Goal: Find specific page/section: Find specific page/section

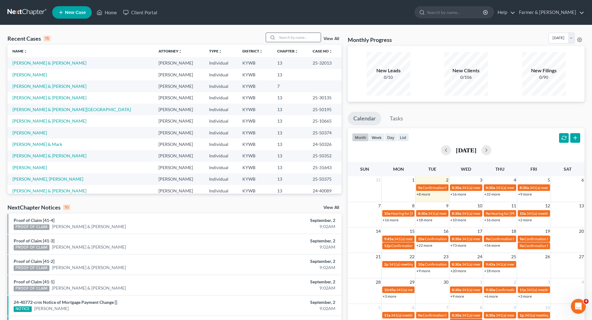
click at [300, 35] on input "search" at bounding box center [299, 37] width 44 height 9
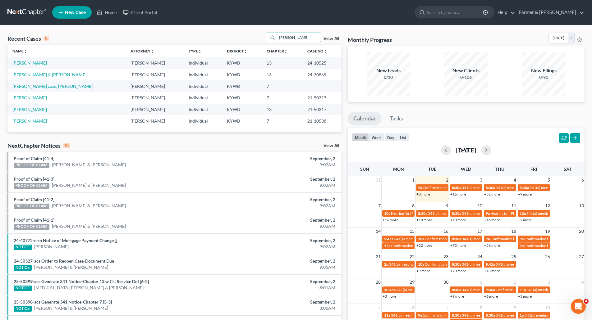
type input "james russell"
click at [32, 65] on link "[PERSON_NAME]" at bounding box center [29, 62] width 35 height 5
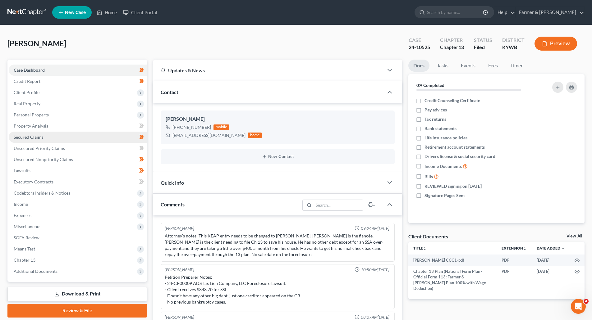
scroll to position [28, 0]
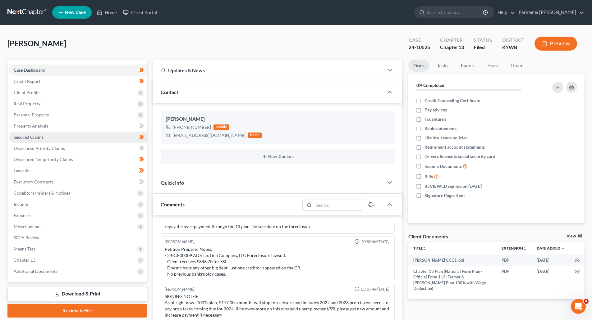
click at [25, 135] on span "Secured Claims" at bounding box center [29, 137] width 30 height 5
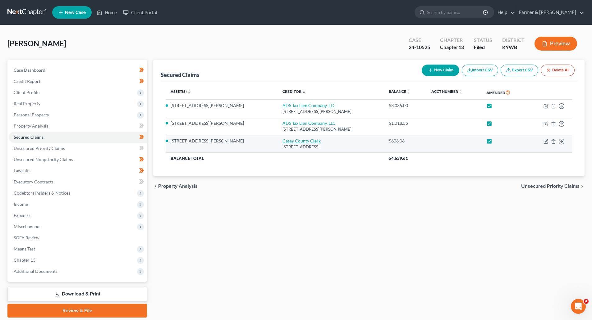
drag, startPoint x: 319, startPoint y: 147, endPoint x: 245, endPoint y: 141, distance: 73.9
click at [278, 141] on td "Casey County Clerk 625 Campbellsville St., Liberty, KY 42539" at bounding box center [331, 144] width 106 height 18
copy td "Casey County Clerk 625 Campbellsville St., Liberty, KY 42539"
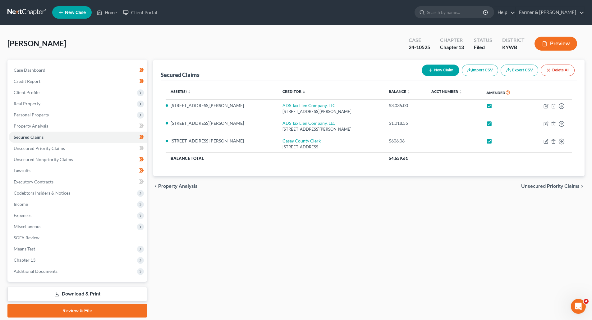
click at [27, 15] on link at bounding box center [27, 12] width 40 height 11
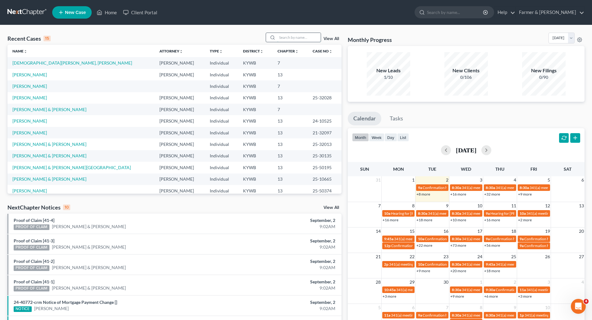
click at [285, 37] on input "search" at bounding box center [299, 37] width 44 height 9
paste input "20-40534"
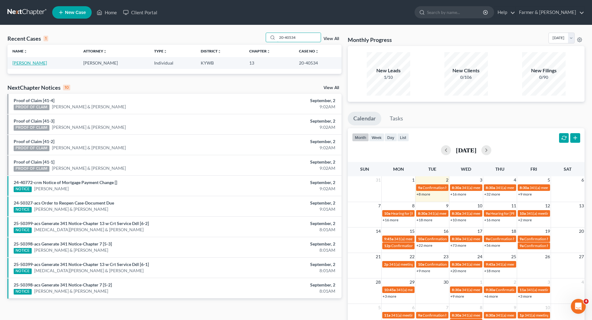
type input "20-40534"
click at [27, 64] on link "[PERSON_NAME]" at bounding box center [29, 62] width 35 height 5
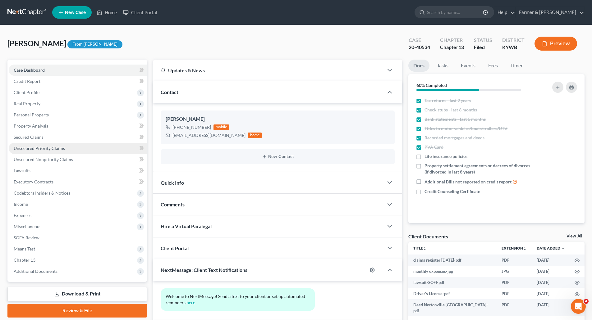
click at [25, 146] on span "Unsecured Priority Claims" at bounding box center [39, 148] width 51 height 5
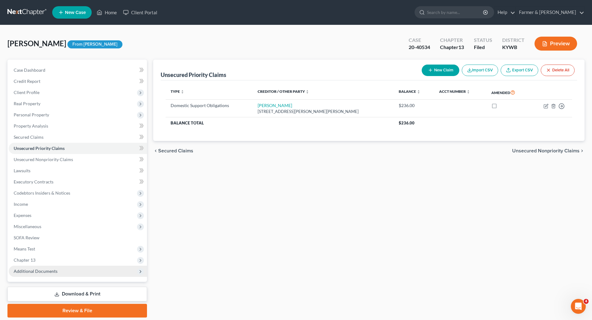
click at [34, 274] on span "Additional Documents" at bounding box center [78, 271] width 138 height 11
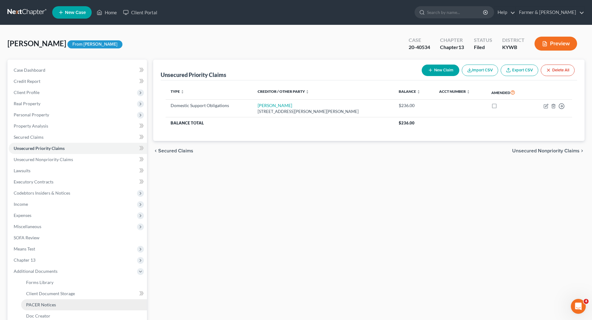
click at [32, 307] on span "PACER Notices" at bounding box center [41, 304] width 30 height 5
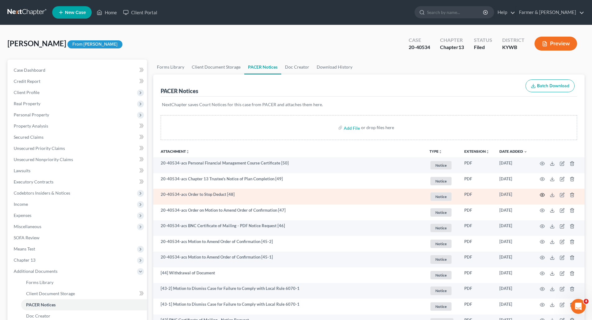
click at [545, 196] on icon "button" at bounding box center [542, 195] width 5 height 5
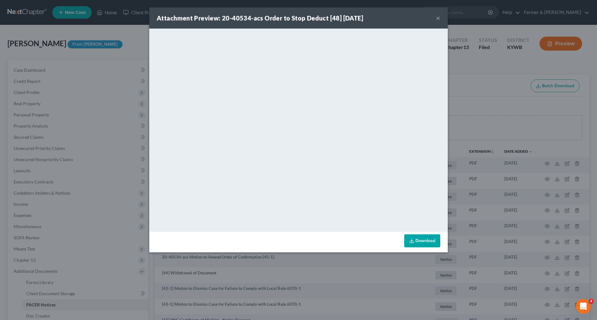
click at [438, 21] on button "×" at bounding box center [438, 17] width 4 height 7
